Goal: Transaction & Acquisition: Purchase product/service

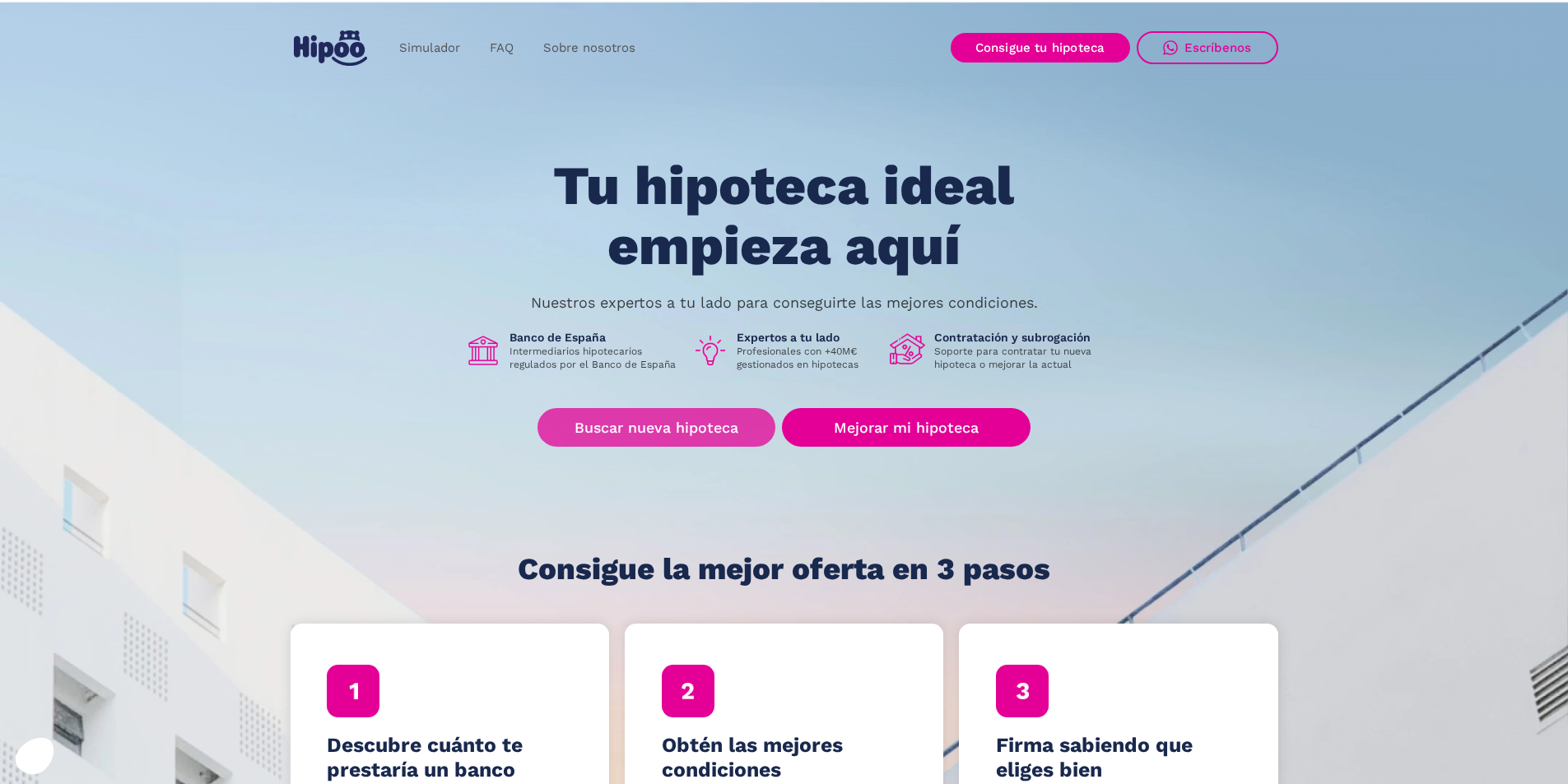
click at [715, 432] on link "Buscar nueva hipoteca" at bounding box center [656, 427] width 238 height 39
click at [674, 432] on link "Buscar nueva hipoteca" at bounding box center [656, 427] width 238 height 39
